Goal: Information Seeking & Learning: Find specific fact

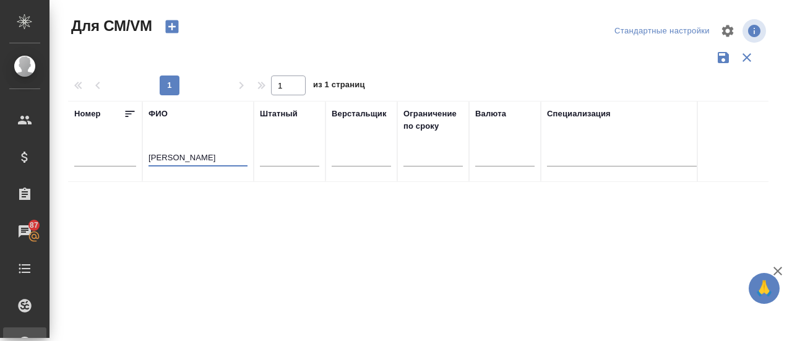
scroll to position [6, 0]
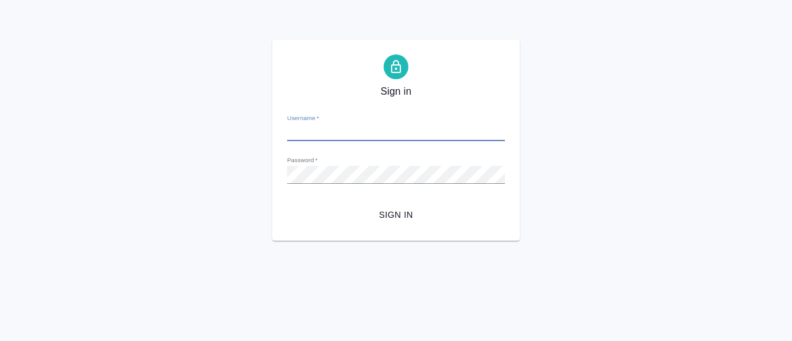
type input "n.gusmanova@awatera.com"
click at [412, 216] on span "Sign in" at bounding box center [396, 214] width 198 height 15
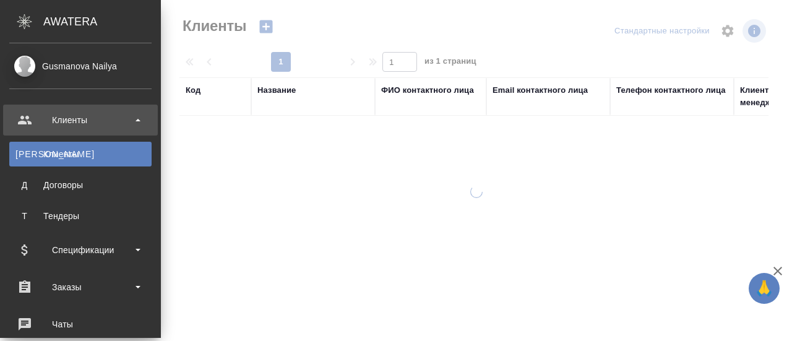
select select "RU"
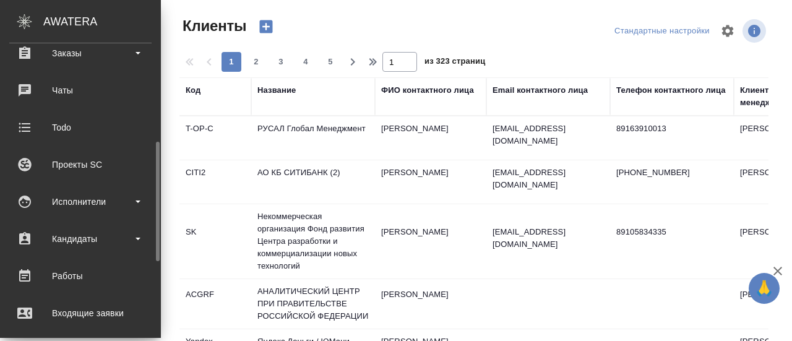
scroll to position [236, 0]
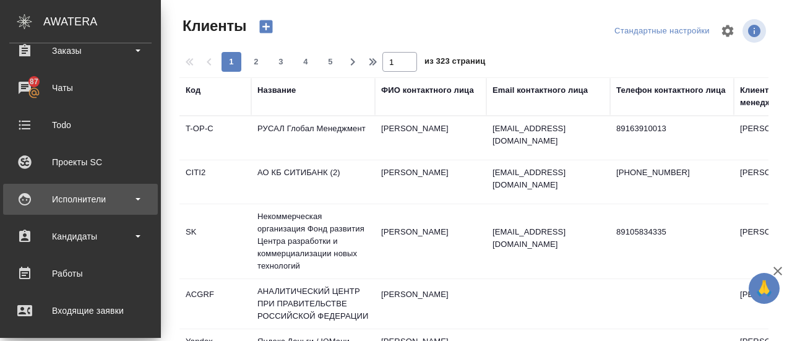
click at [90, 210] on div "Исполнители" at bounding box center [80, 199] width 155 height 31
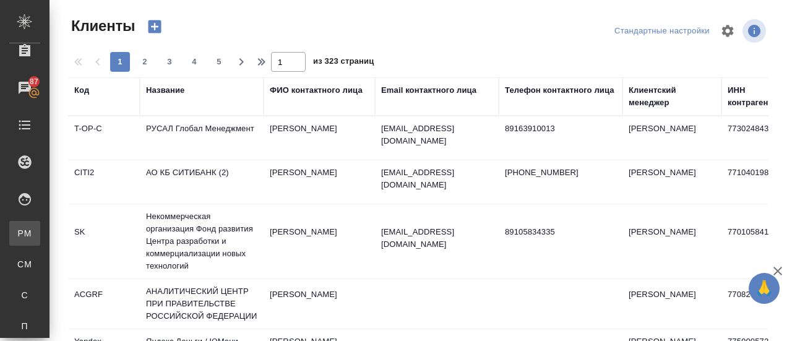
click at [19, 236] on div "Для PM/LQA" at bounding box center [9, 233] width 19 height 12
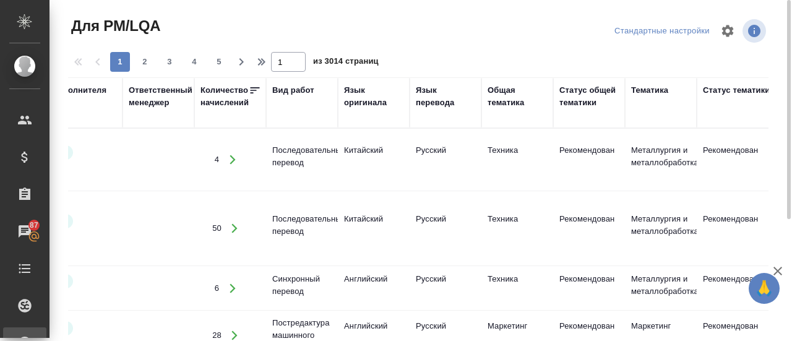
scroll to position [0, 412]
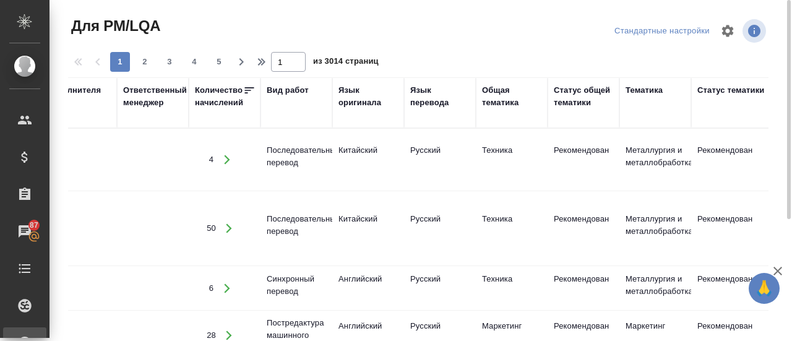
click at [420, 104] on div "Язык перевода" at bounding box center [439, 96] width 59 height 25
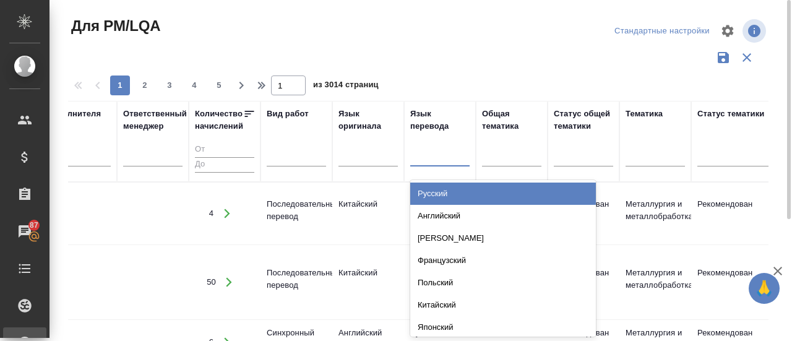
click at [423, 155] on div at bounding box center [439, 154] width 59 height 18
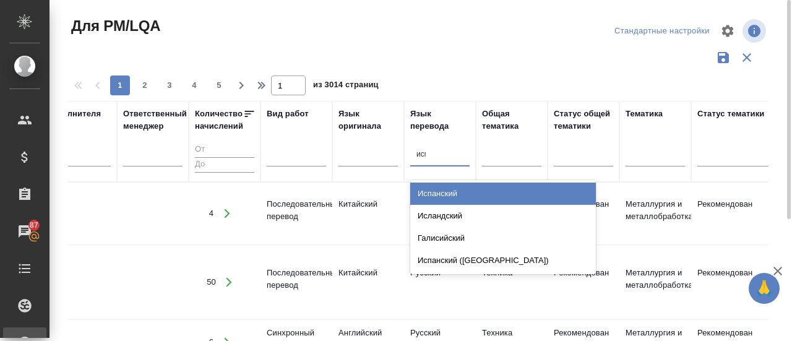
type input "испа"
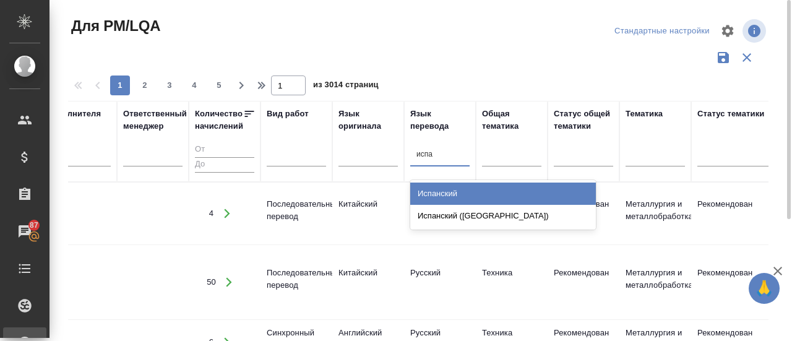
click at [435, 195] on div "Испанский" at bounding box center [503, 193] width 186 height 22
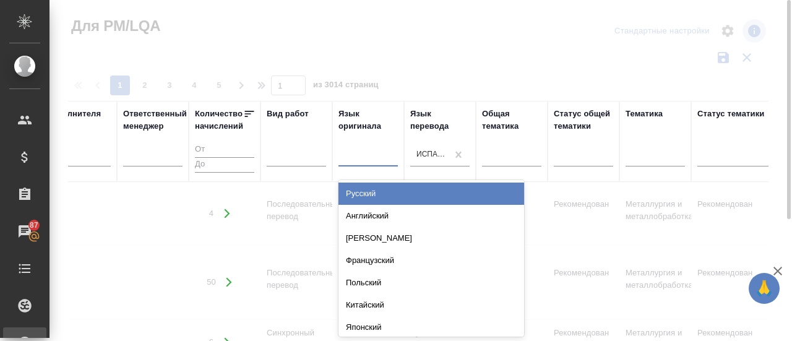
click at [361, 162] on div at bounding box center [367, 154] width 59 height 18
click at [366, 198] on div "Русский" at bounding box center [431, 193] width 186 height 22
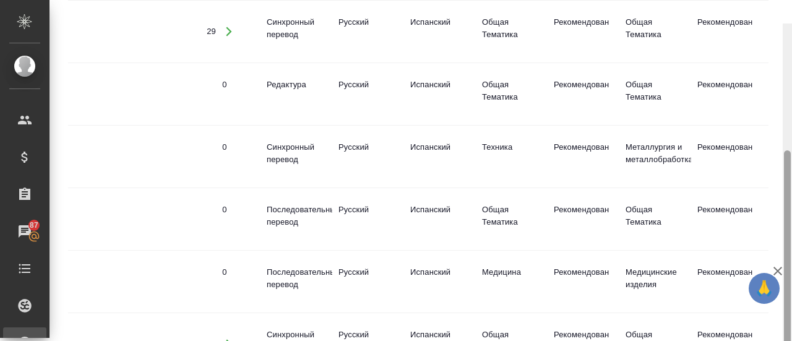
scroll to position [0, 0]
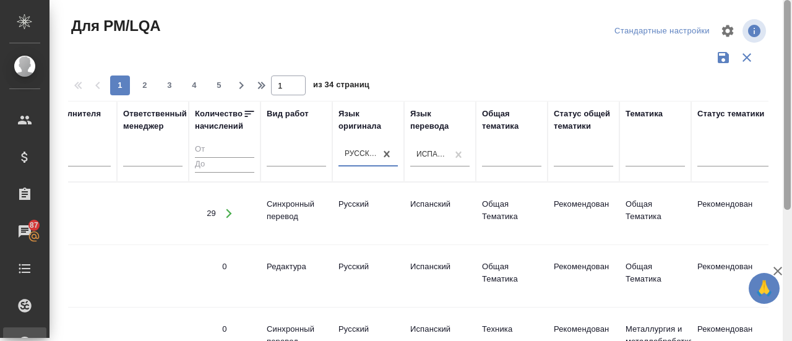
drag, startPoint x: 789, startPoint y: 182, endPoint x: 762, endPoint y: 27, distance: 158.1
click at [762, 27] on div "Для PM/LQA Стандартные настройки 1 2 3 4 5 1 из 34 страниц ФИО email Носитель я…" at bounding box center [420, 170] width 742 height 341
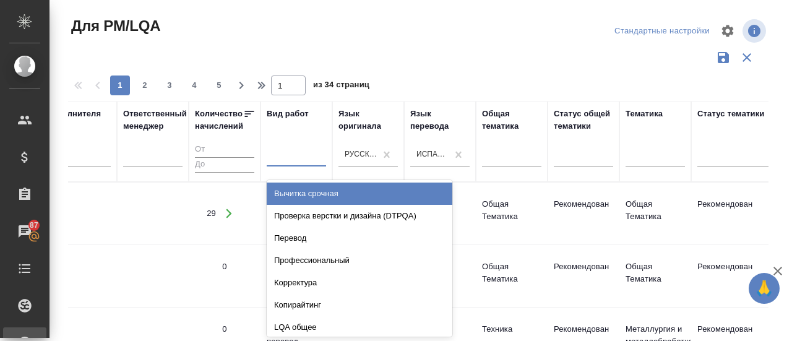
click at [299, 160] on div at bounding box center [296, 154] width 59 height 18
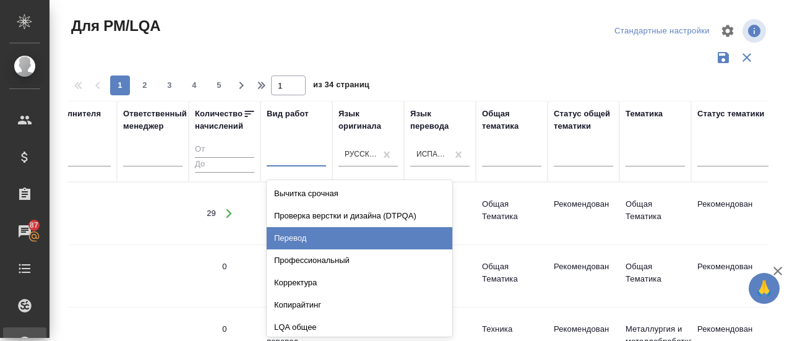
click at [294, 235] on div "Перевод" at bounding box center [360, 238] width 186 height 22
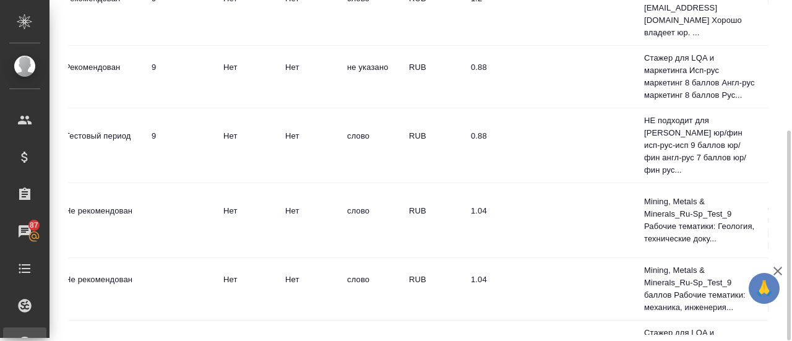
scroll to position [211, 0]
drag, startPoint x: 791, startPoint y: 148, endPoint x: 777, endPoint y: 9, distance: 140.5
click at [777, 9] on div "Для PM/LQA Стандартные настройки 1 2 3 4 5 1 из 15 страниц ФИО email Носитель я…" at bounding box center [420, 170] width 742 height 341
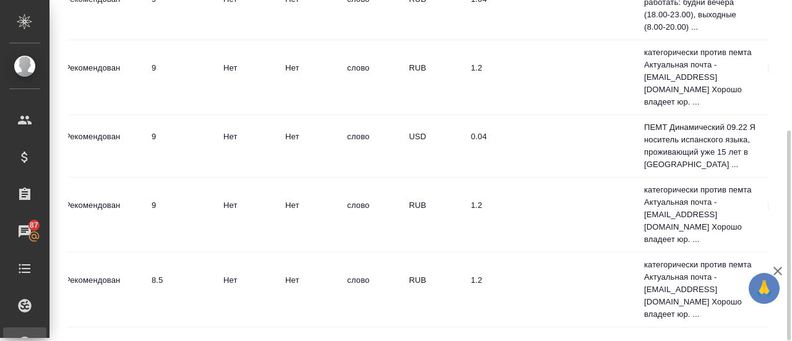
scroll to position [852, 1044]
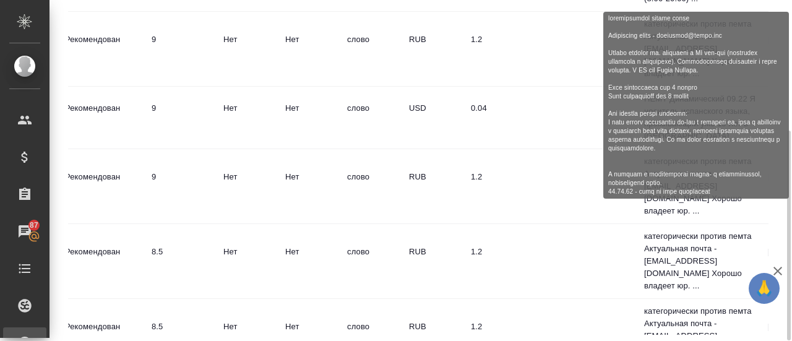
click at [721, 230] on p "категорически против пемта Актуальная почта - jsdolgova@gmail.com Хорошо владее…" at bounding box center [699, 261] width 111 height 62
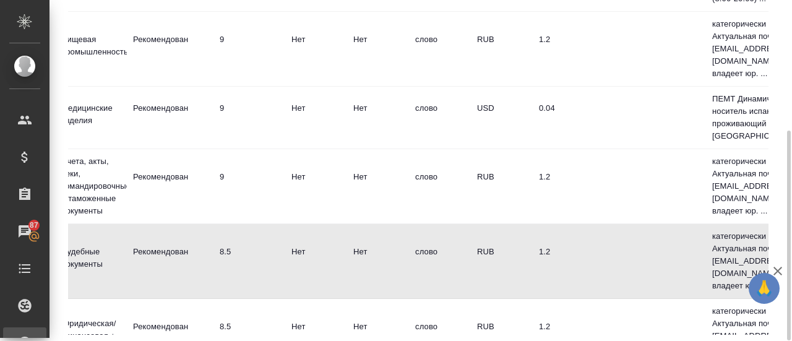
scroll to position [852, 980]
